Goal: Find specific page/section: Find specific page/section

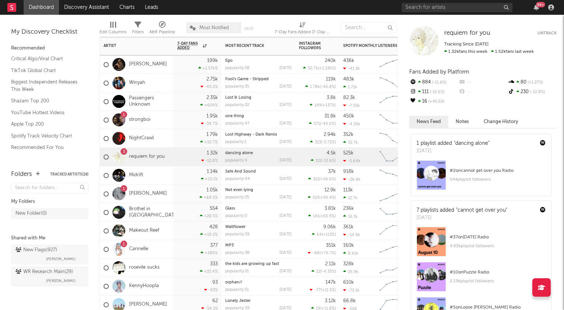
click at [250, 62] on div "Ego" at bounding box center [258, 61] width 66 height 4
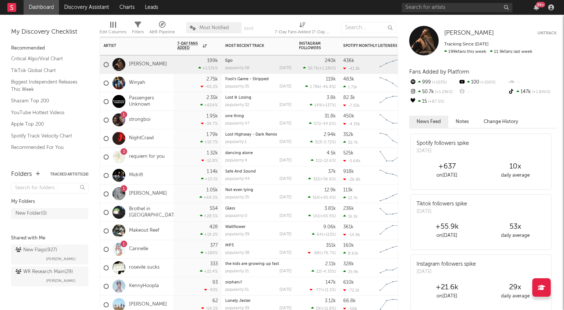
click at [291, 81] on div "Fool's Game - Stripped popularity: 35 [DATE]" at bounding box center [258, 83] width 66 height 18
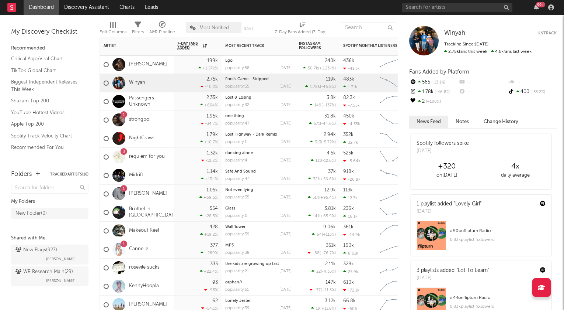
click at [290, 98] on div "Lost & Losing" at bounding box center [258, 98] width 66 height 4
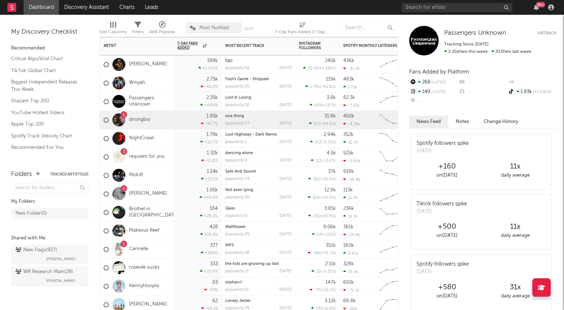
click at [284, 118] on div "one thing" at bounding box center [258, 116] width 66 height 4
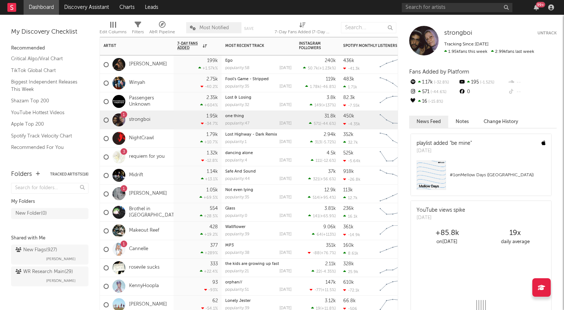
click at [293, 135] on div "Lost Highway - Dark Remix popularity: 1 [DATE]" at bounding box center [259, 138] width 74 height 18
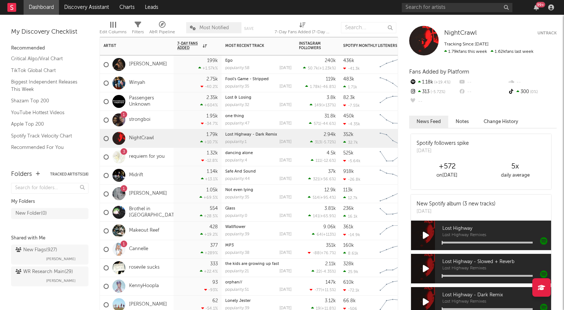
click at [284, 155] on div "dancing alone" at bounding box center [258, 153] width 66 height 4
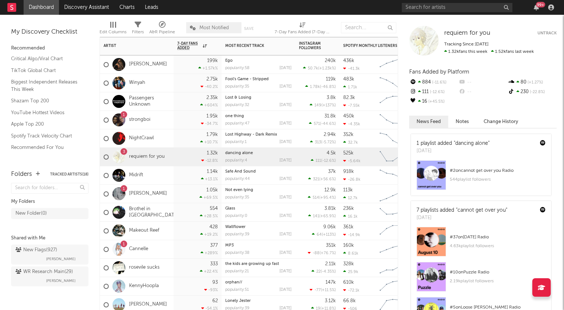
click at [284, 62] on div "Ego" at bounding box center [258, 61] width 66 height 4
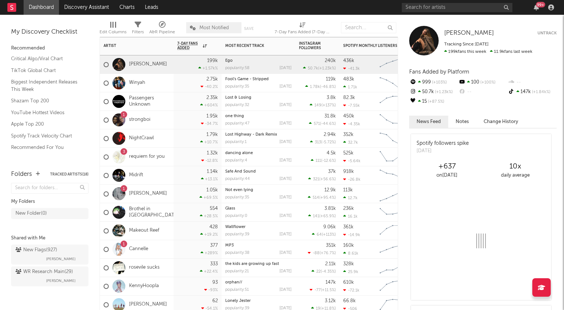
click at [284, 62] on div "Ego" at bounding box center [258, 61] width 66 height 4
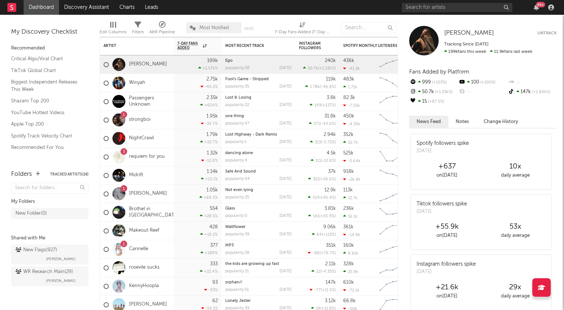
click at [9, 7] on rect at bounding box center [11, 7] width 9 height 9
click at [89, 3] on link "Discovery Assistant" at bounding box center [86, 7] width 55 height 15
